Goal: Transaction & Acquisition: Purchase product/service

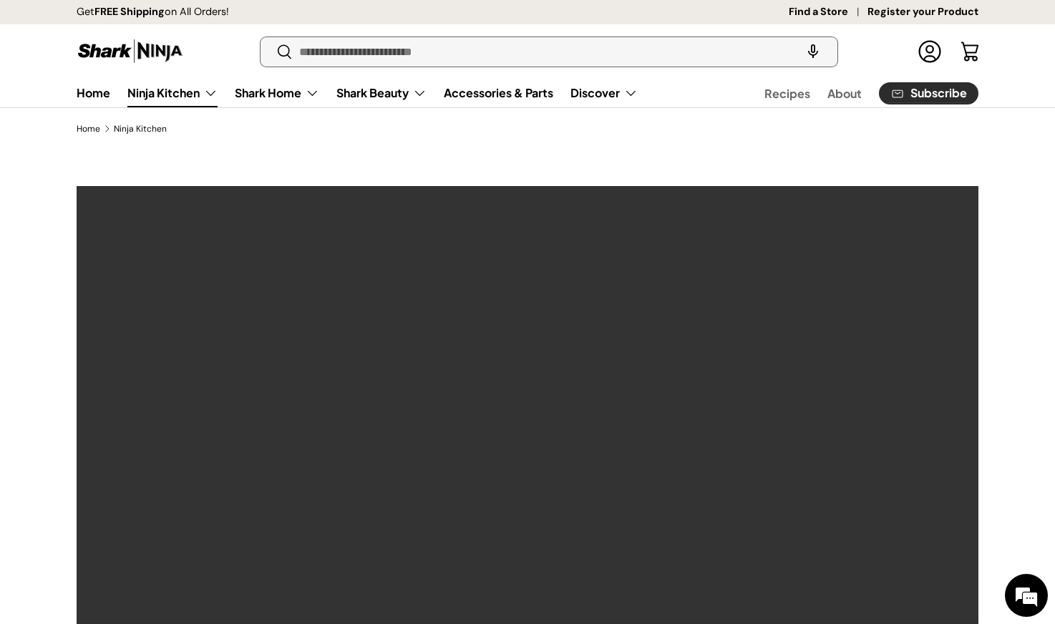
click at [391, 59] on input "Search" at bounding box center [548, 51] width 577 height 29
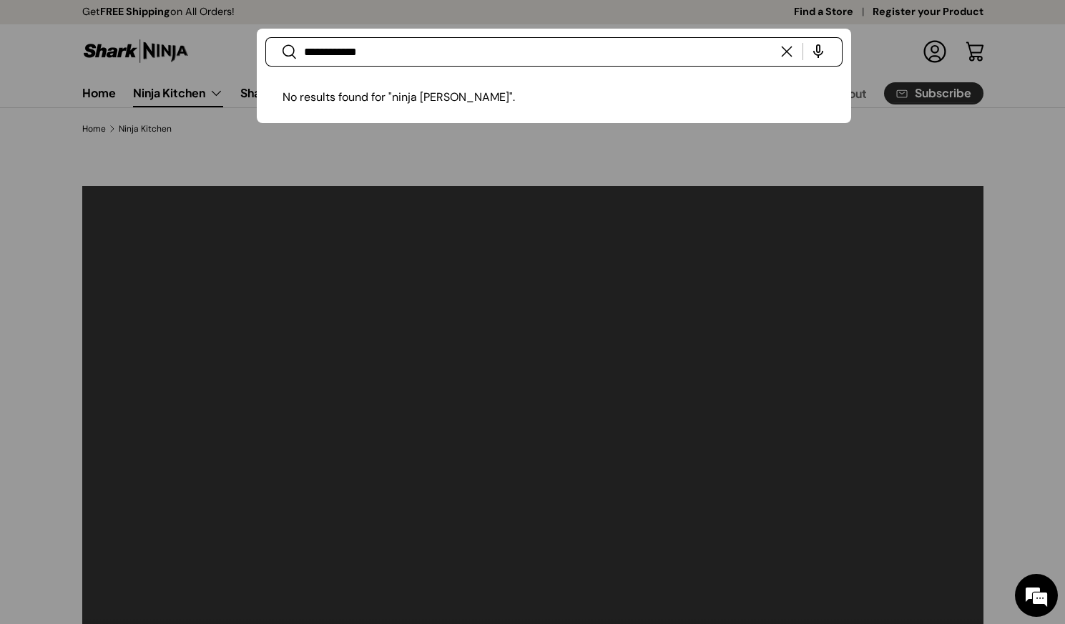
type input "**********"
click at [265, 36] on button "Search" at bounding box center [281, 53] width 32 height 34
